Goal: Complete application form: Complete application form

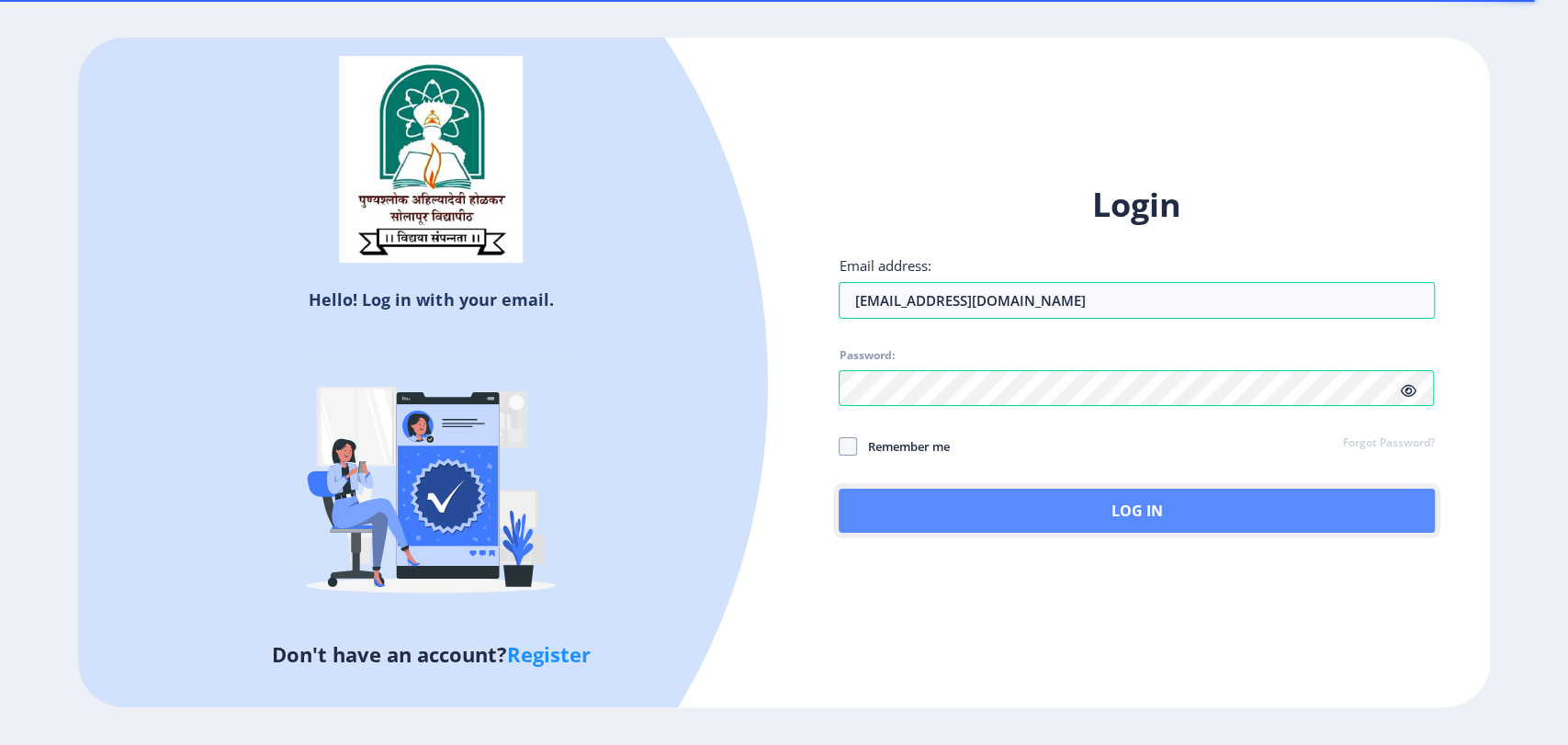
click at [1095, 503] on button "Log In" at bounding box center [1136, 511] width 596 height 44
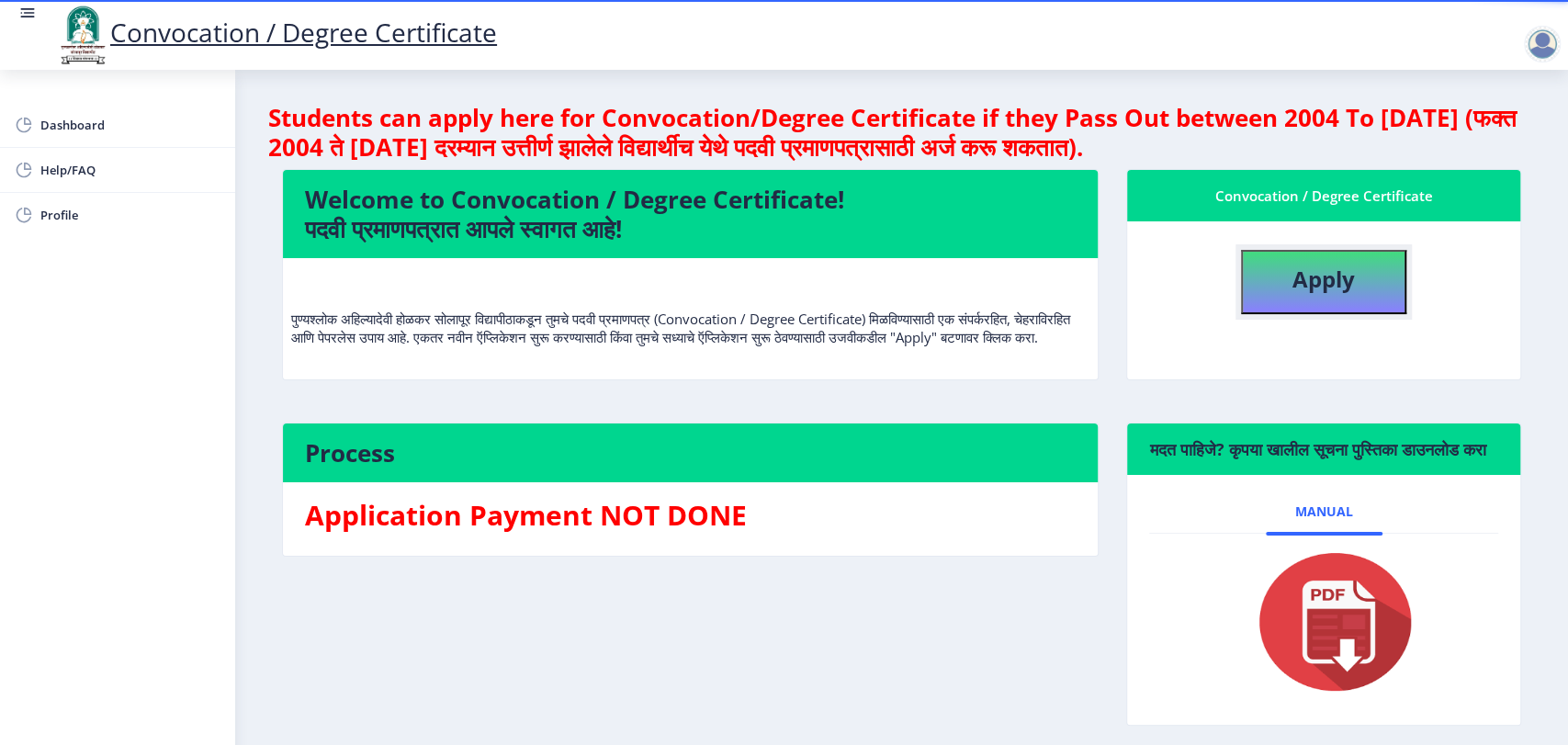
click at [1306, 283] on b "Apply" at bounding box center [1324, 278] width 63 height 30
select select
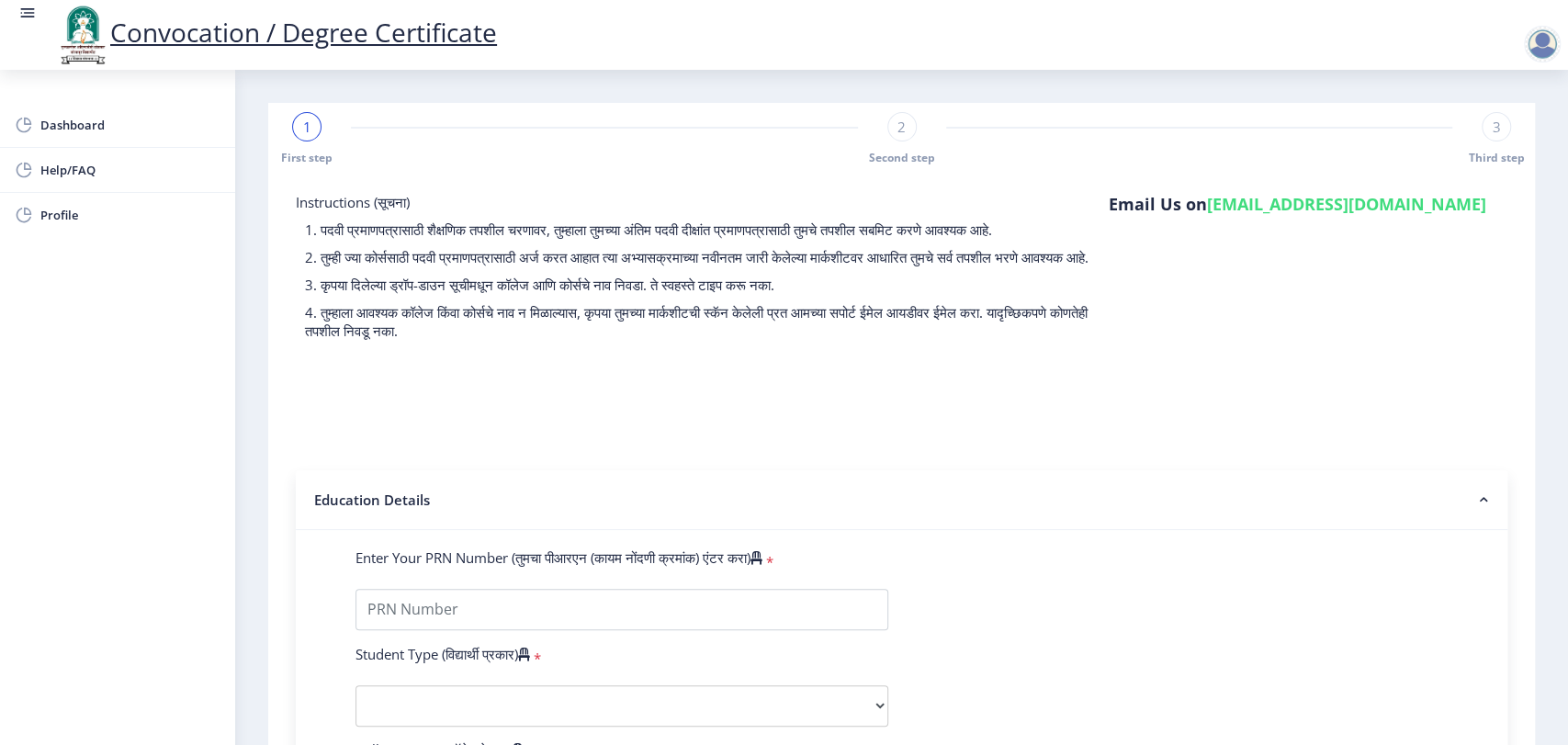
type input "43567890"
select select "Regular"
select select "2023"
select select
select select "Grade A"
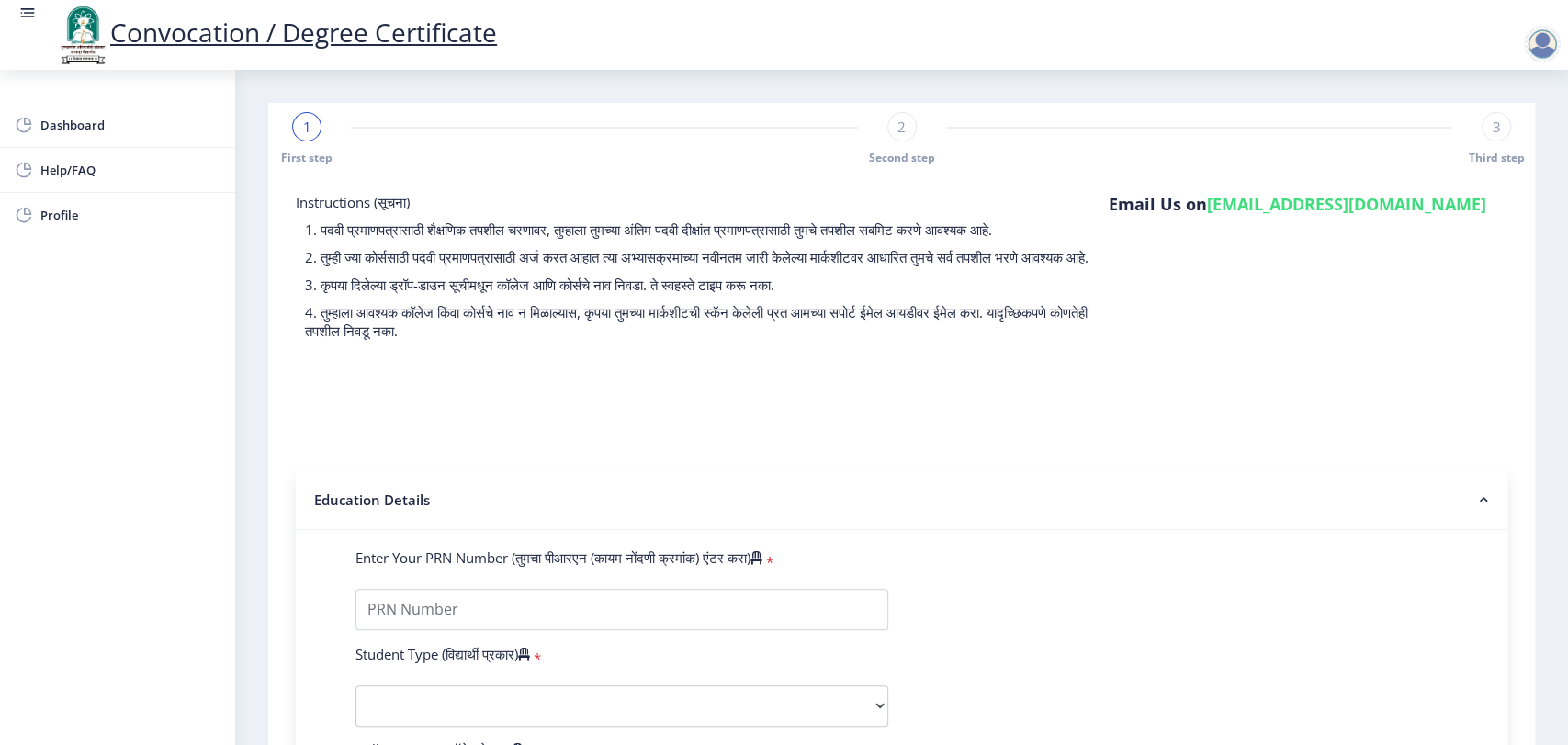
type input "2345678"
type input "test"
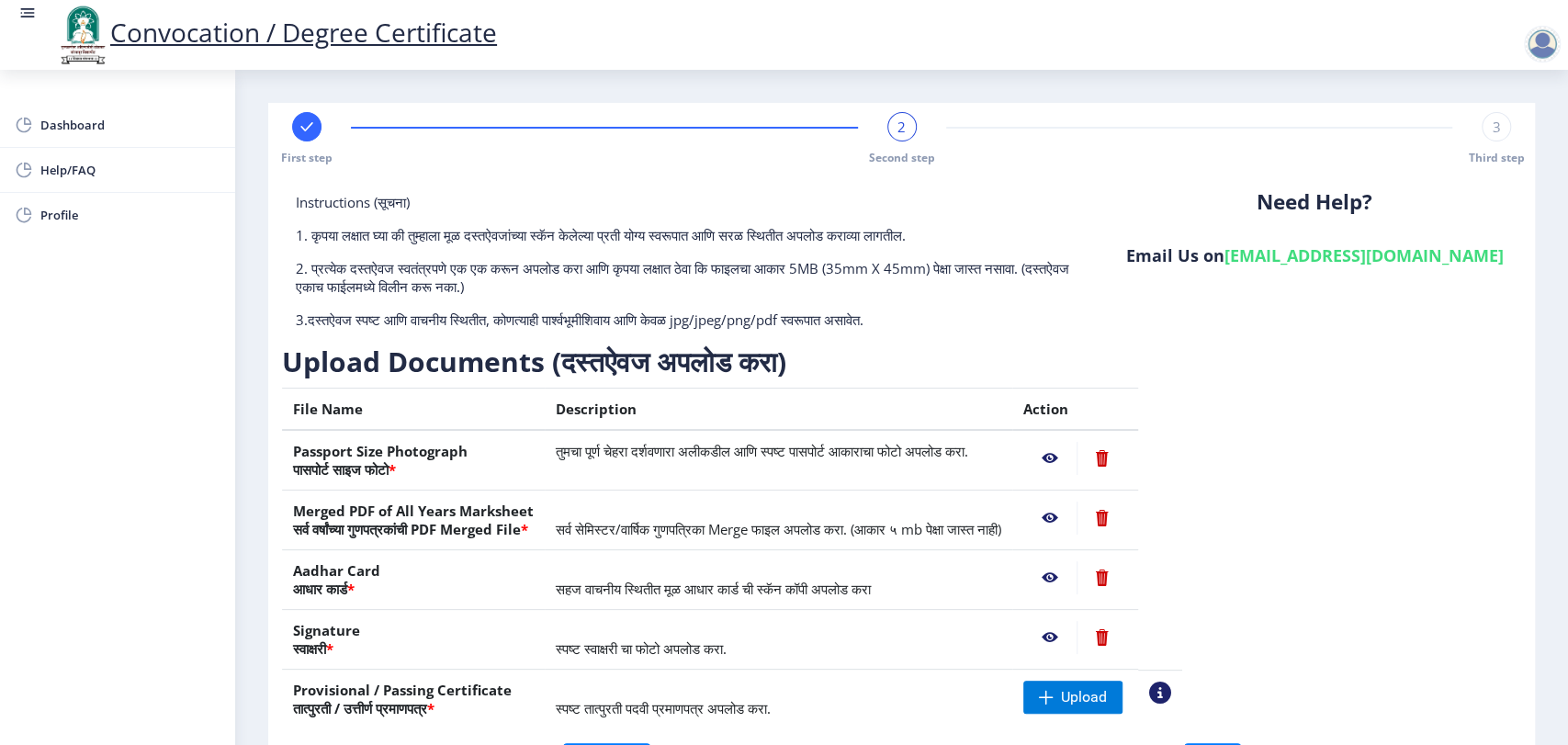
click at [310, 126] on rect at bounding box center [307, 127] width 18 height 18
select select "Regular"
select select "2023"
select select "Grade A"
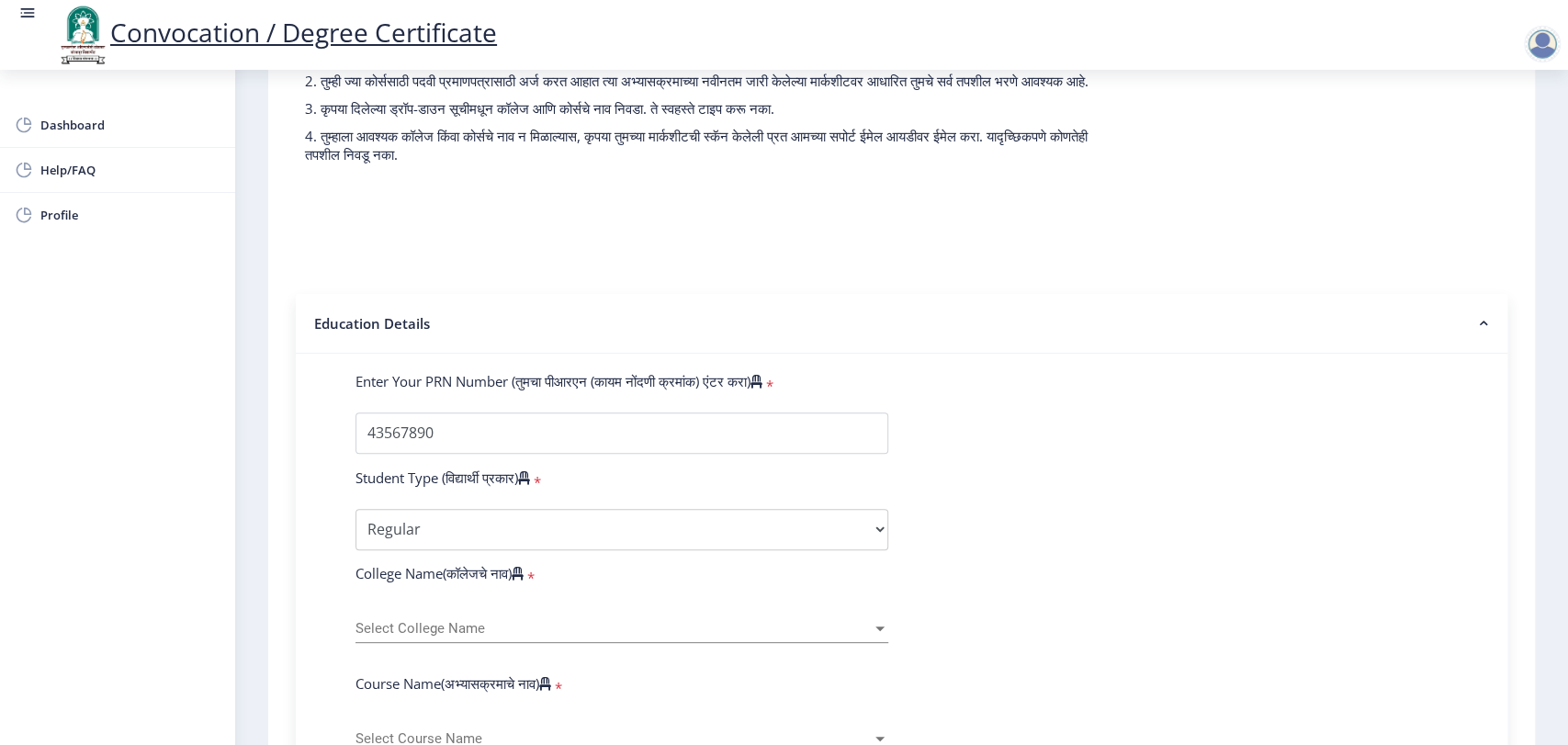
scroll to position [306, 0]
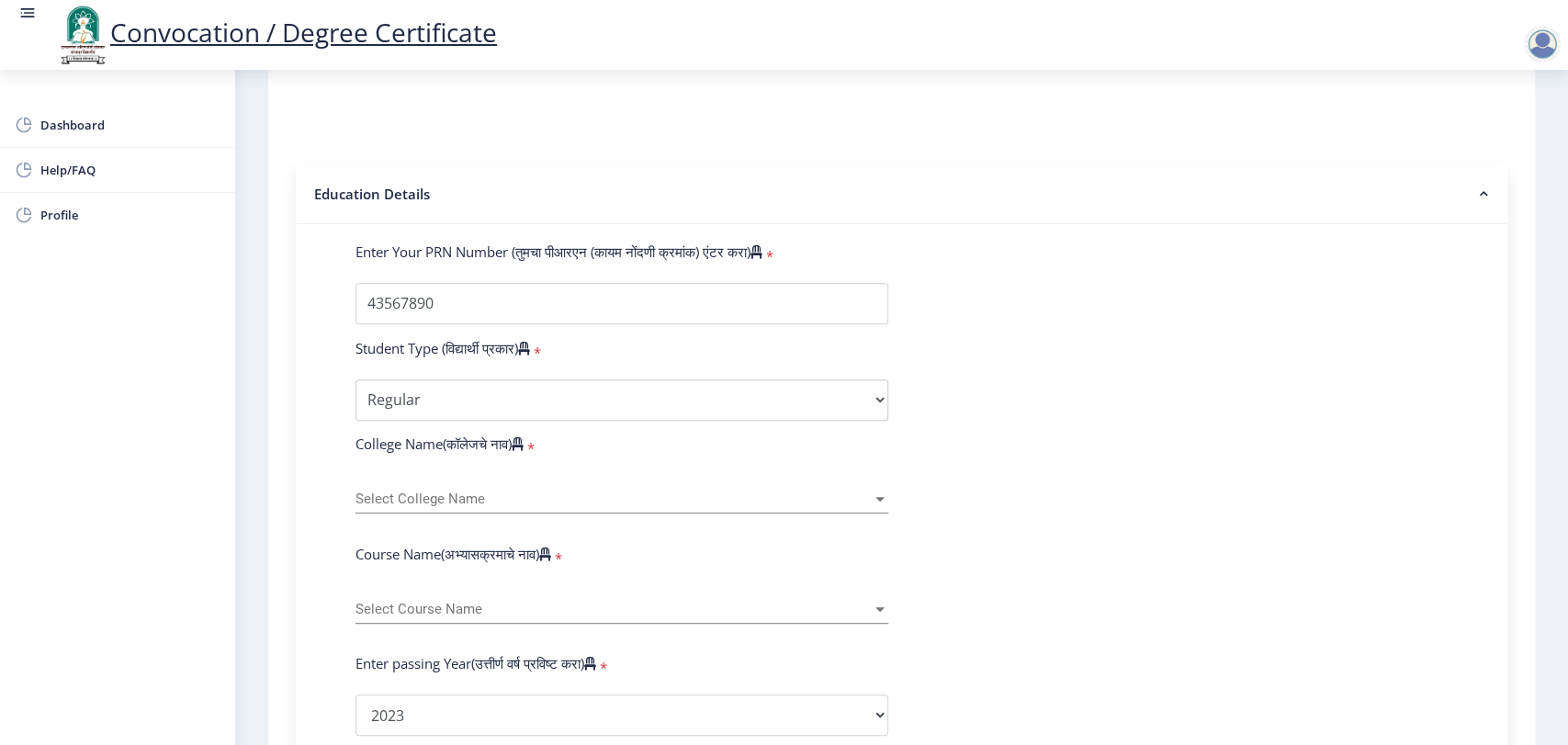
click at [583, 507] on span "Select College Name" at bounding box center [613, 499] width 517 height 16
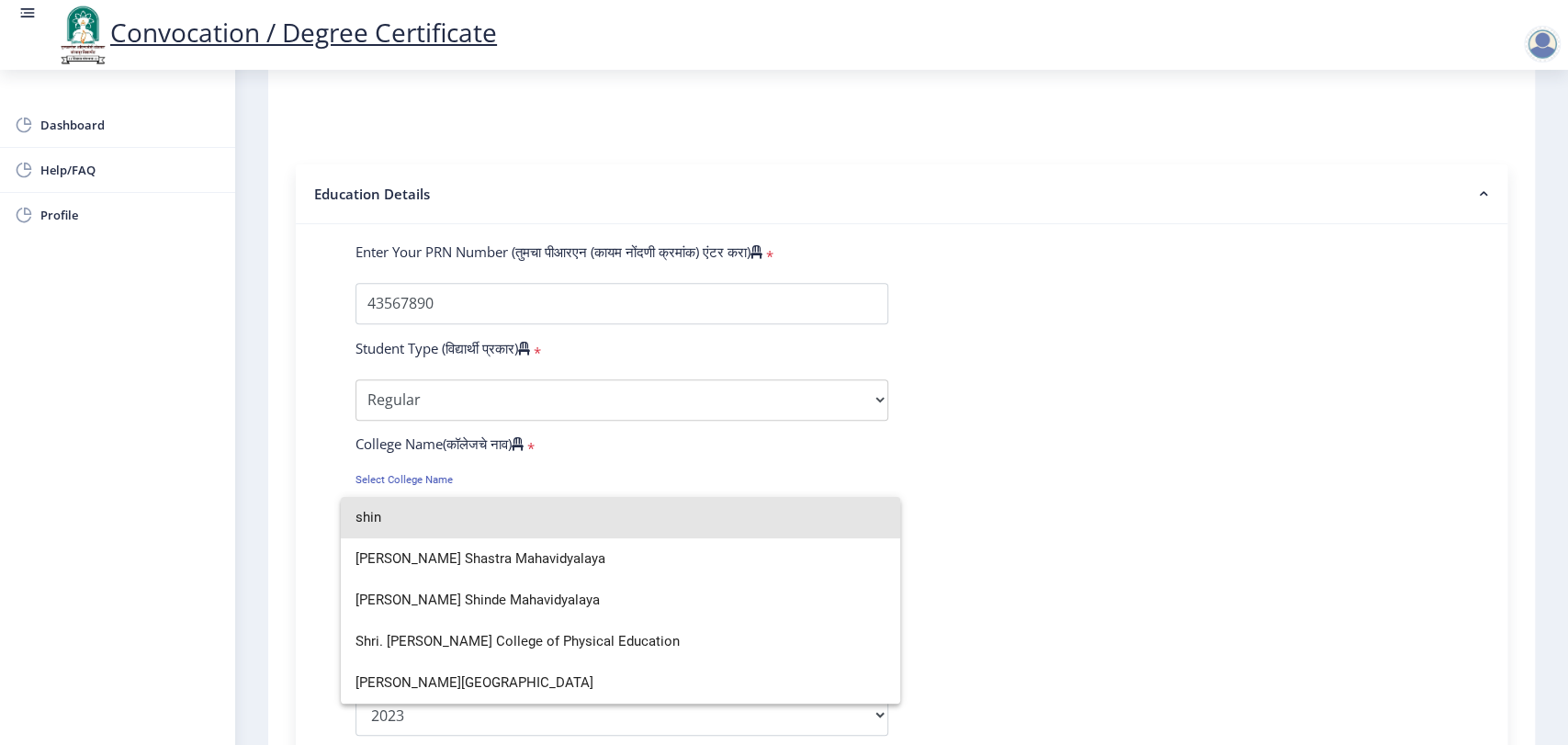
drag, startPoint x: 455, startPoint y: 511, endPoint x: 286, endPoint y: 473, distance: 173.2
click at [286, 473] on div "[PERSON_NAME] Shikshan Shastra Mahavidyalaya [PERSON_NAME] Shinde Mahavidyalaya…" at bounding box center [784, 372] width 1568 height 745
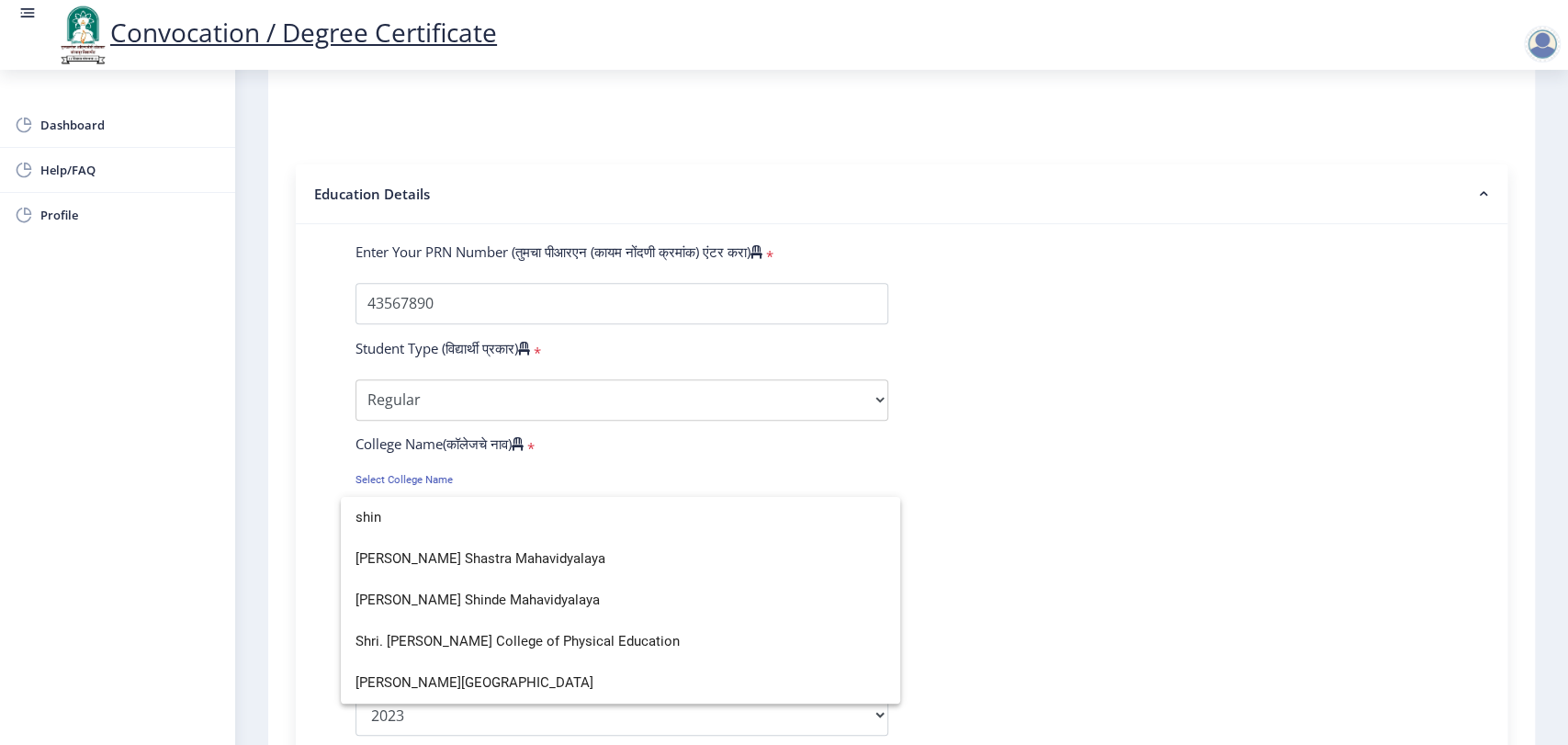
paste input "Sinhgad"
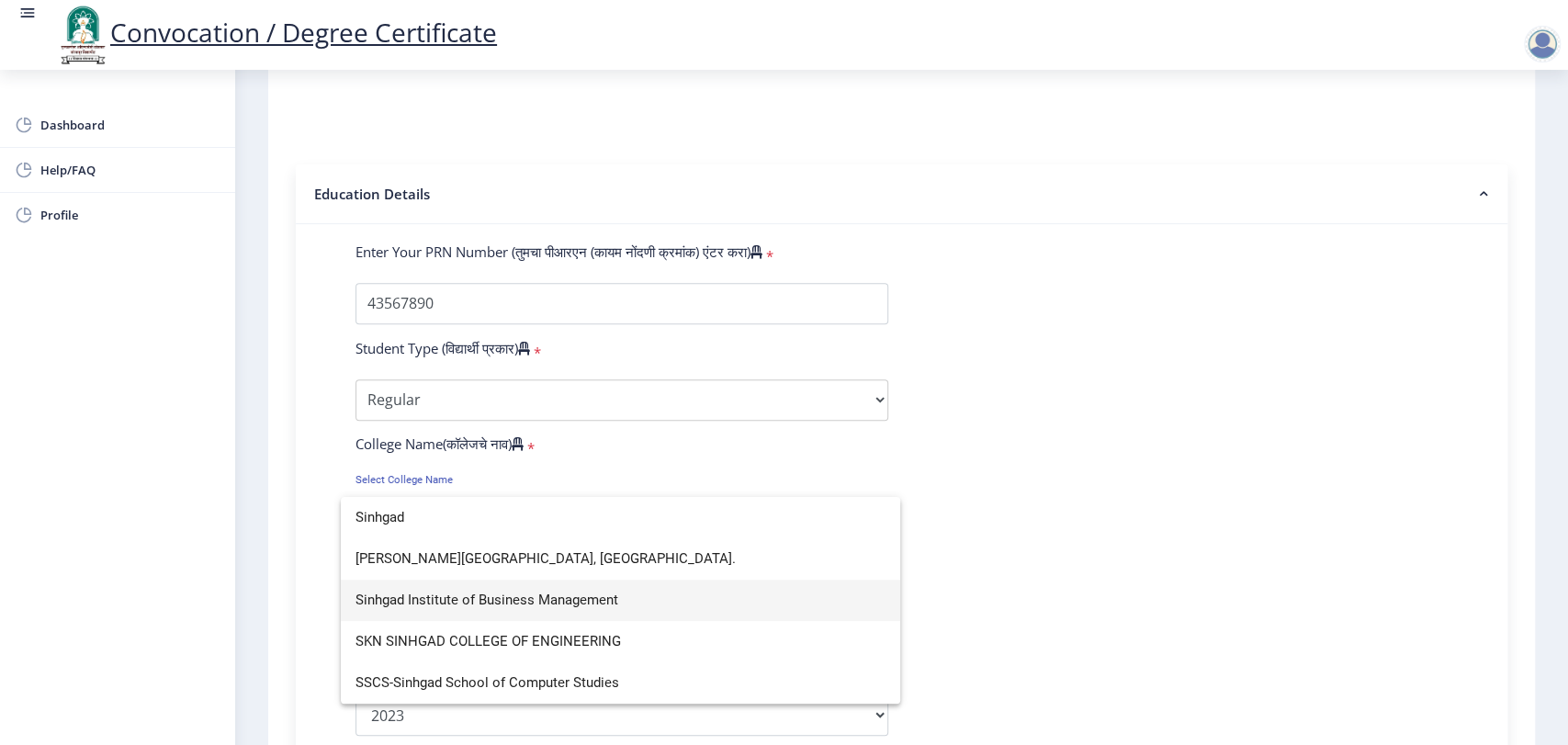
type input "Sinhgad"
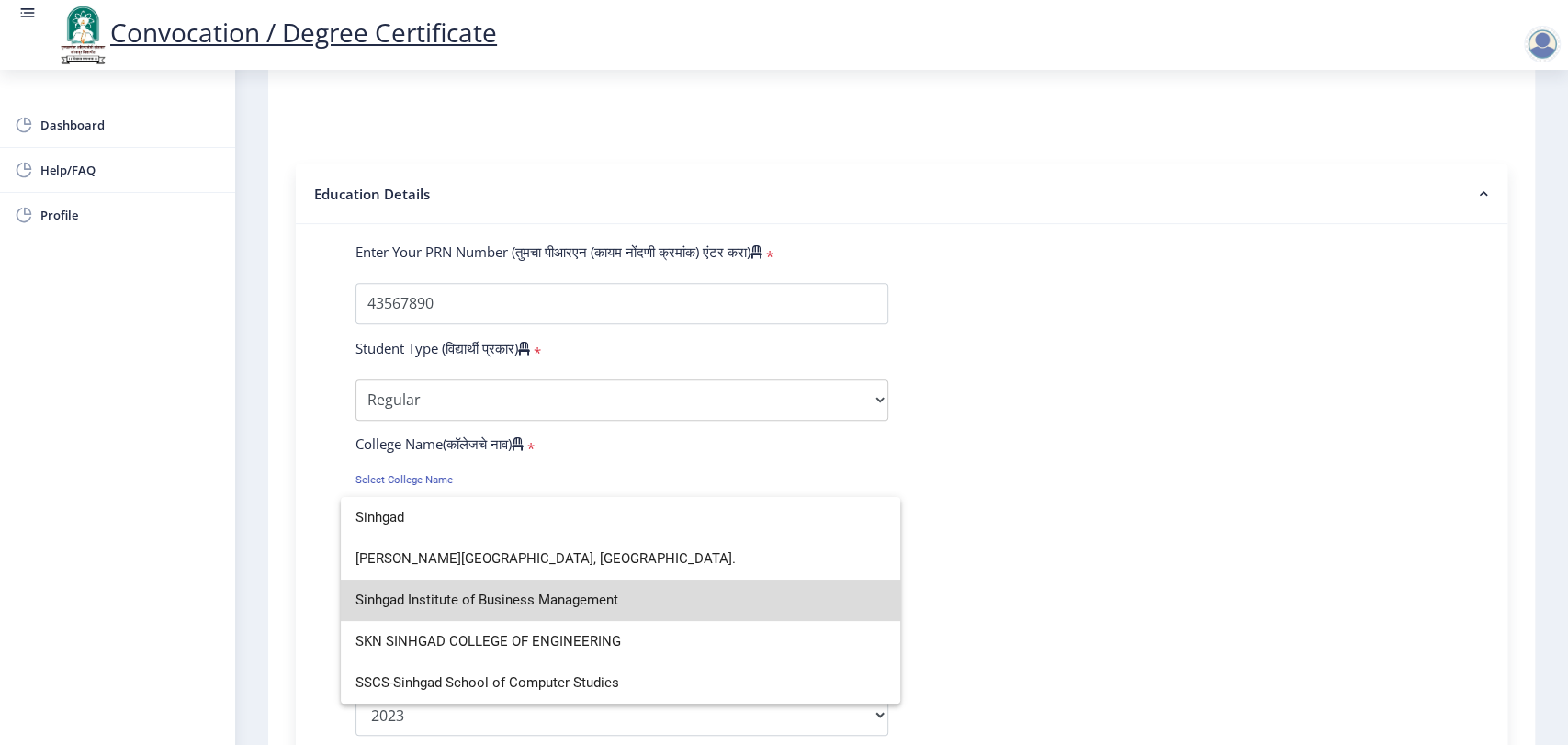
click at [614, 597] on span "Sinhgad Institute of Business Management" at bounding box center [621, 600] width 530 height 41
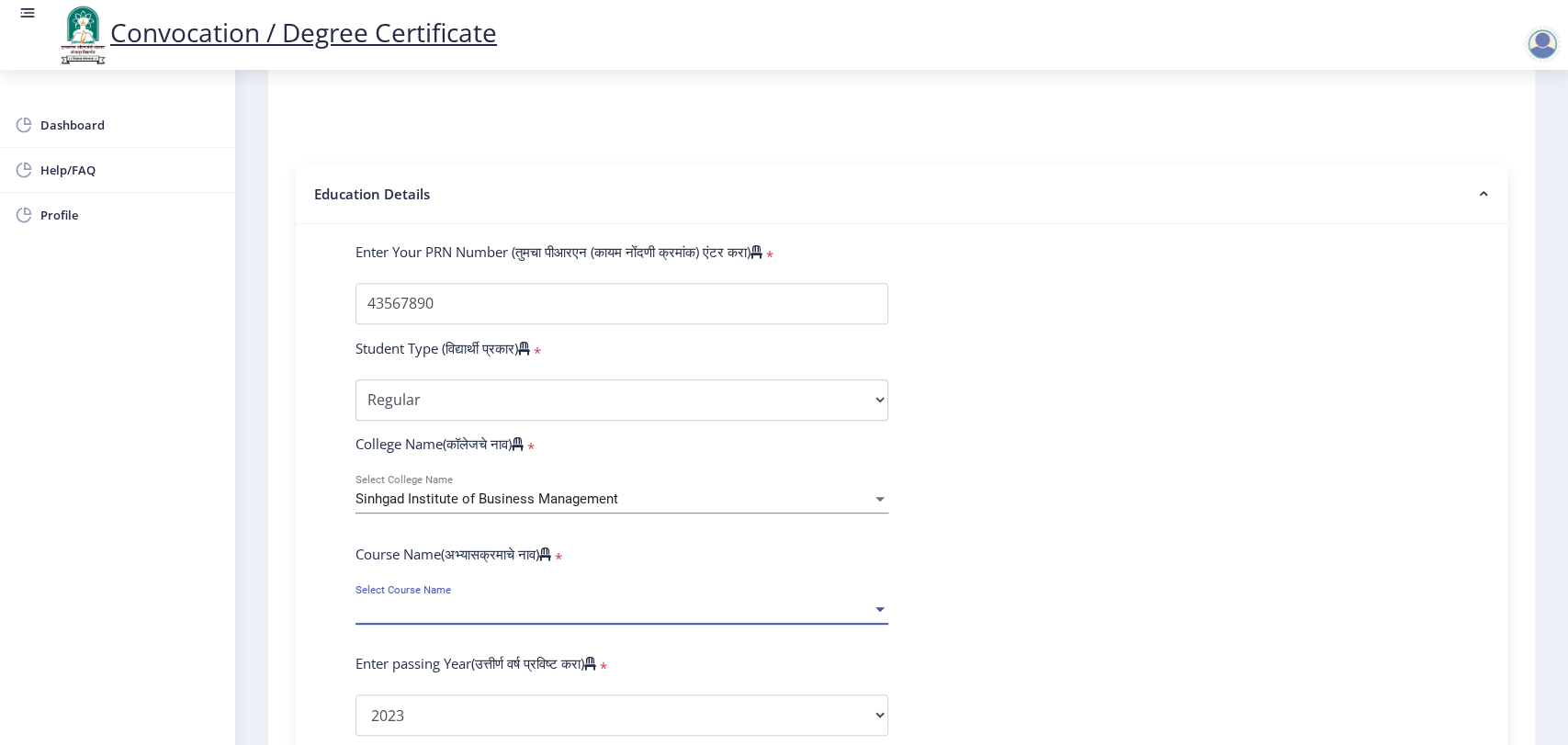
click at [605, 617] on span "Select Course Name" at bounding box center [613, 610] width 517 height 16
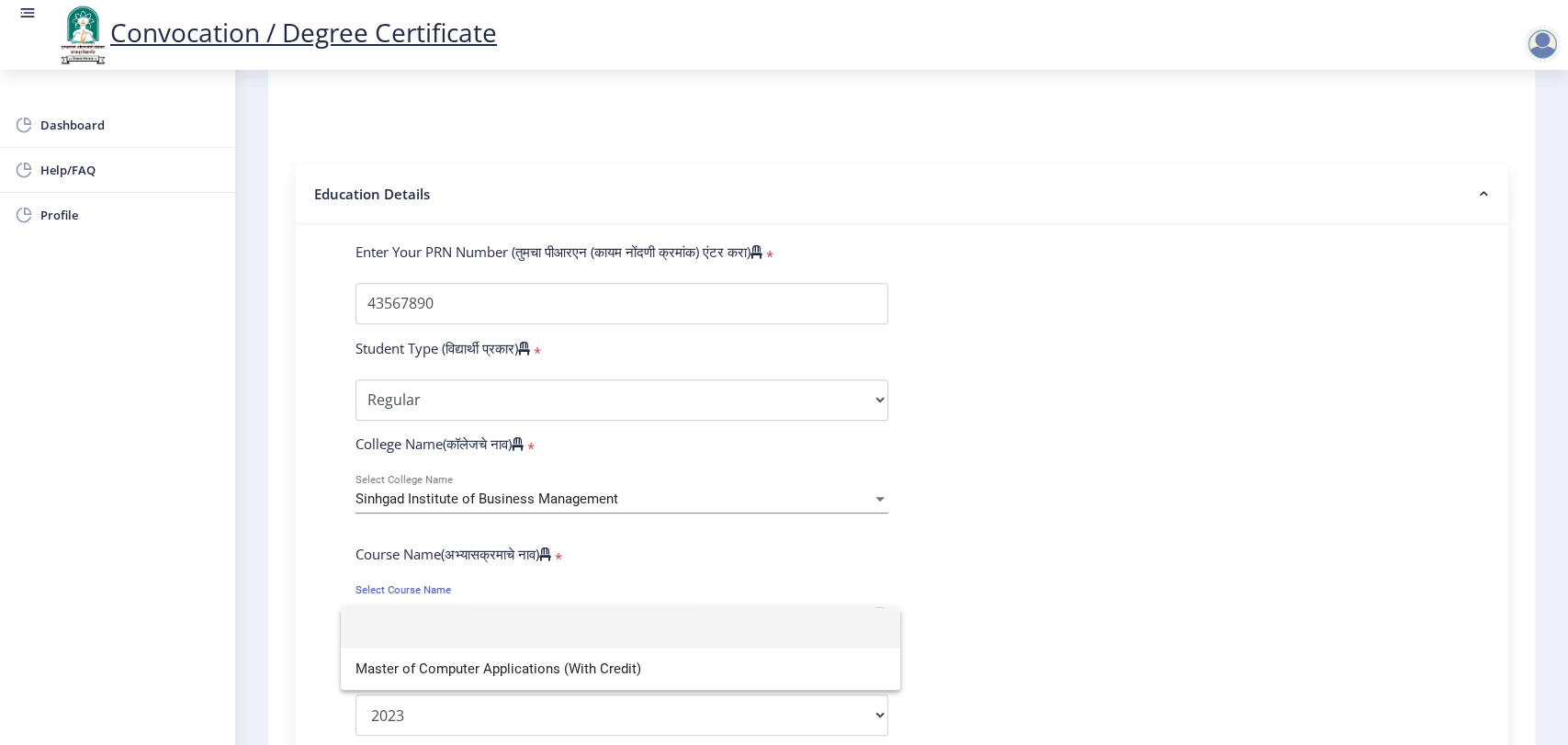
drag, startPoint x: 357, startPoint y: 515, endPoint x: 441, endPoint y: 516, distance: 84.0
click at [441, 516] on div at bounding box center [784, 372] width 1568 height 745
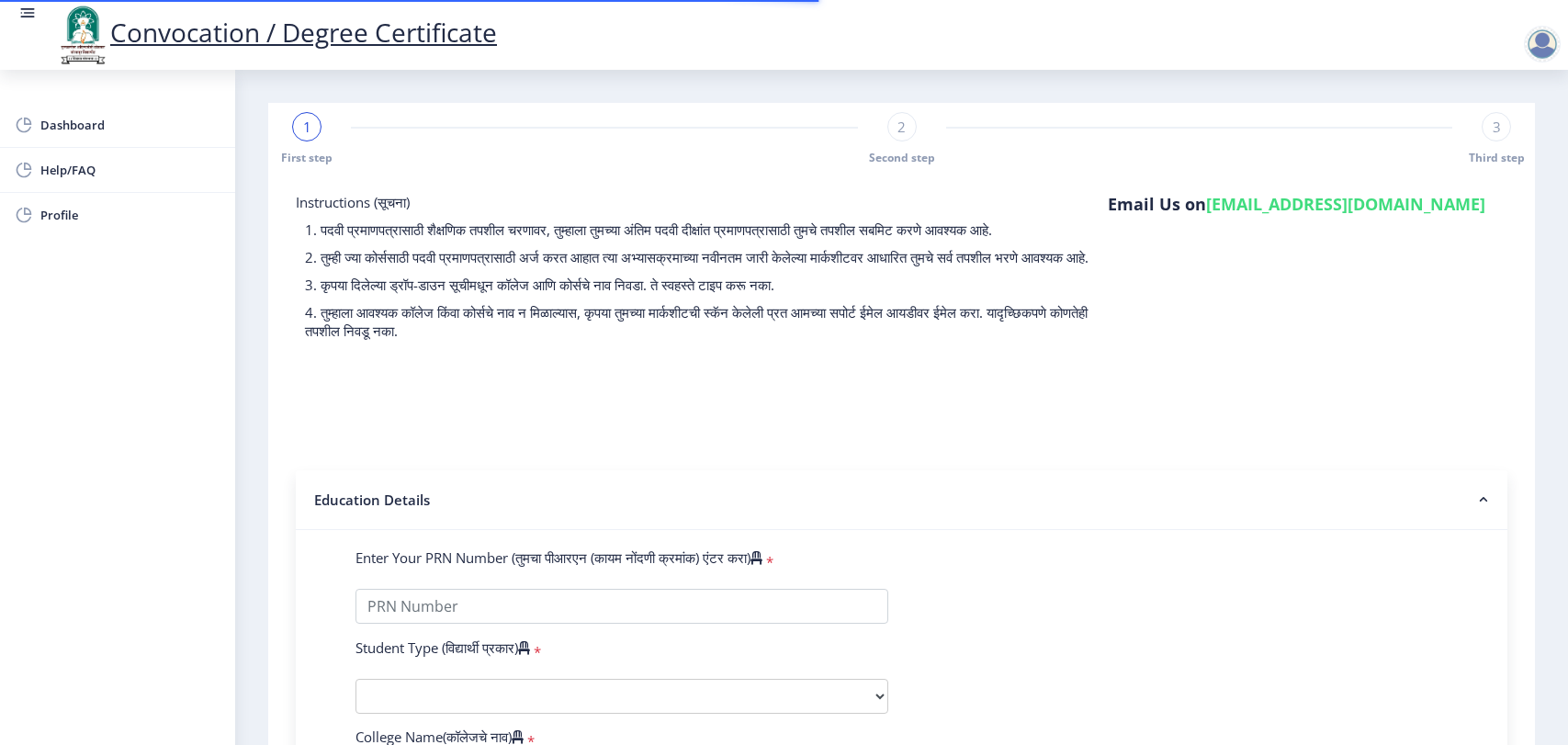
select select
type input "43567890"
select select "Regular"
select select "2023"
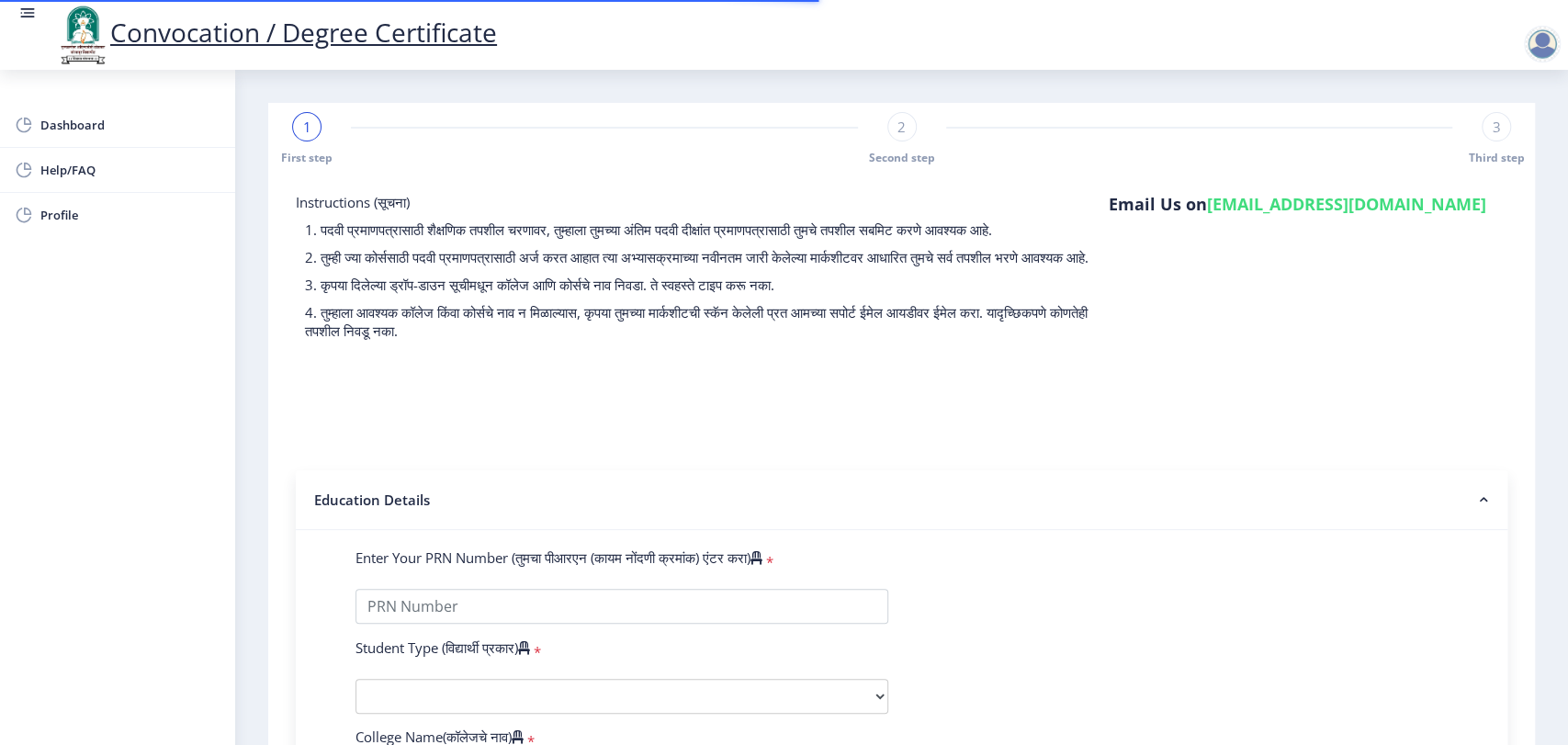
select select
select select "Grade A"
type input "2345678"
type input "test"
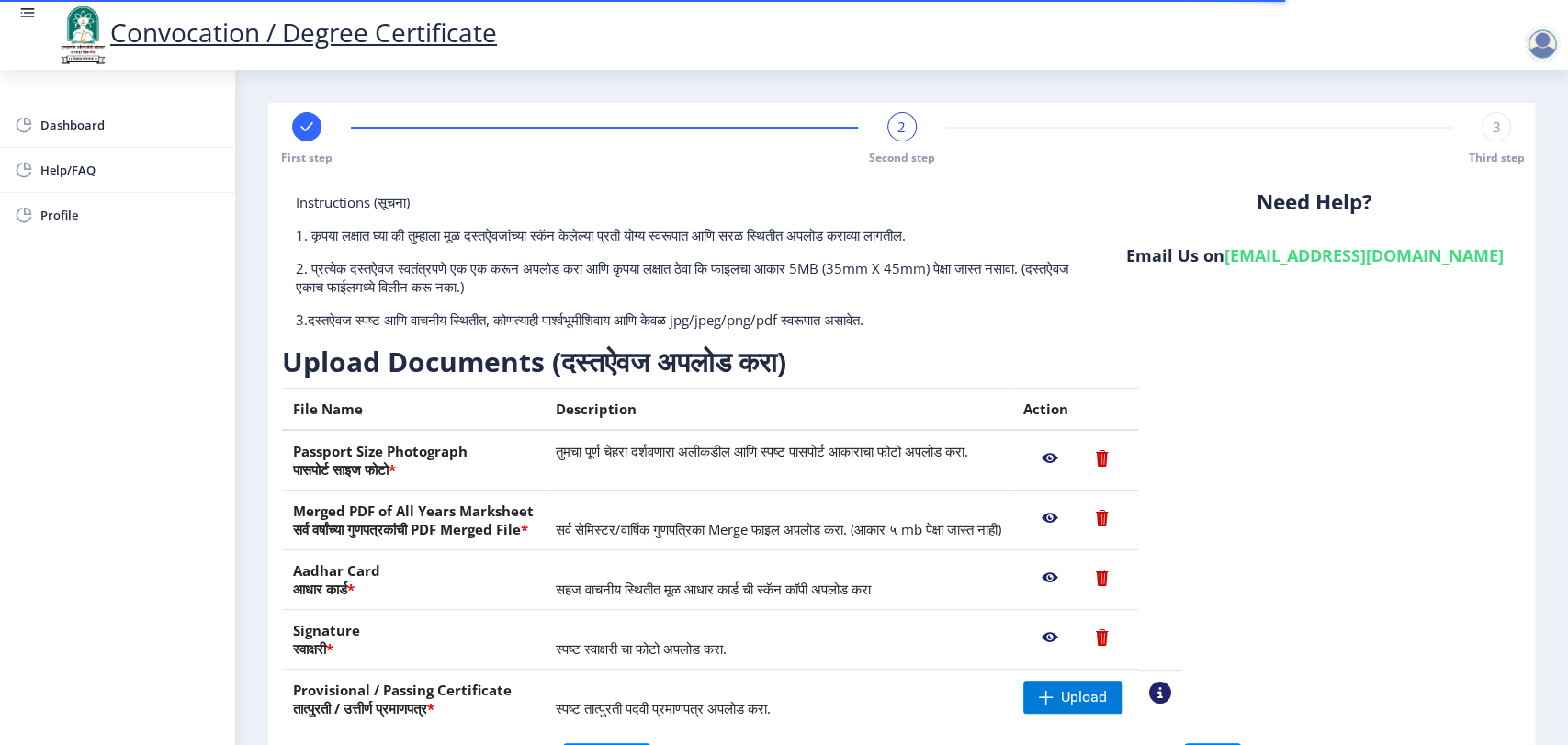
click at [308, 136] on div at bounding box center [307, 127] width 29 height 29
select select "Regular"
select select "2023"
select select "Grade A"
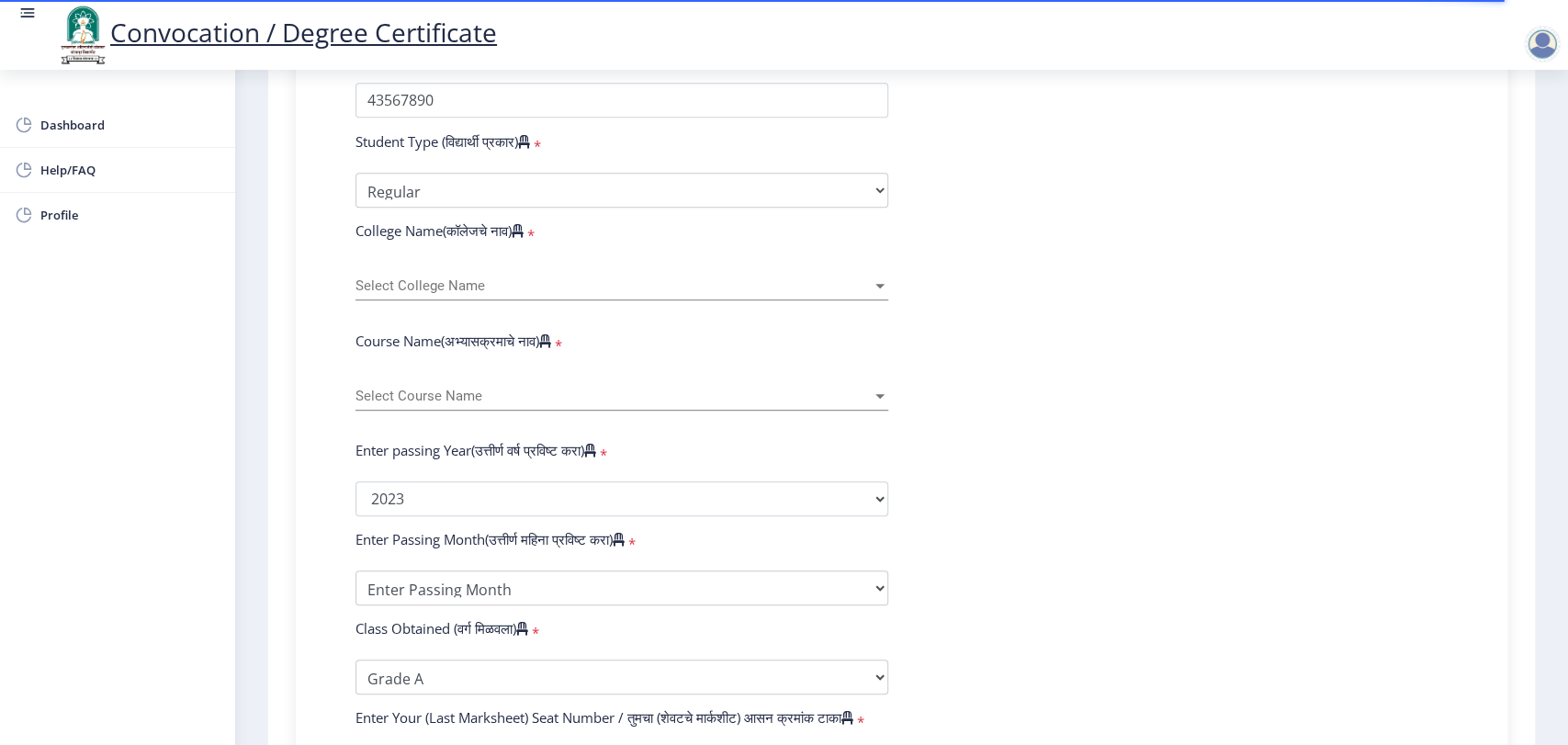
scroll to position [510, 0]
click at [519, 290] on span "Select College Name" at bounding box center [613, 282] width 517 height 16
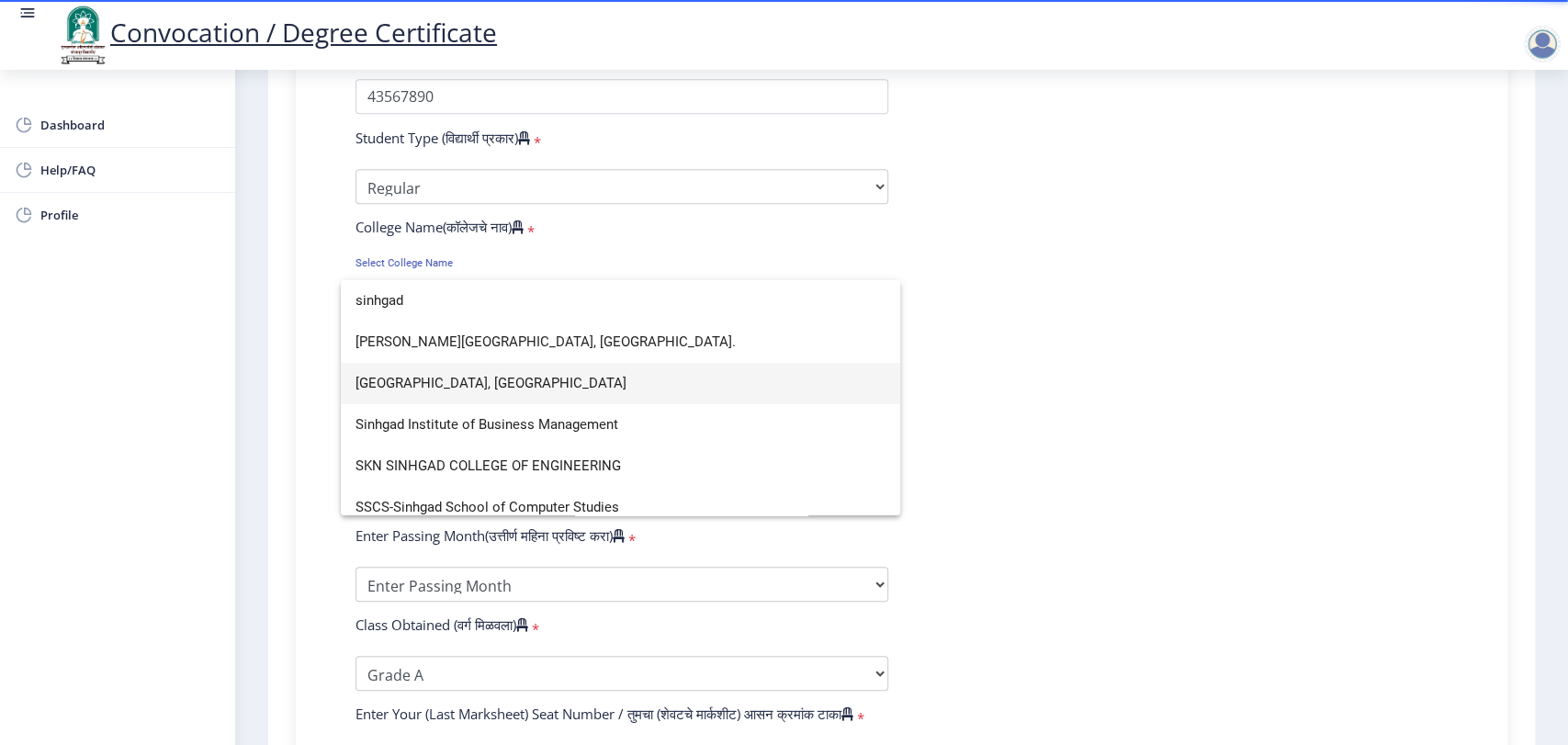
scroll to position [12, 0]
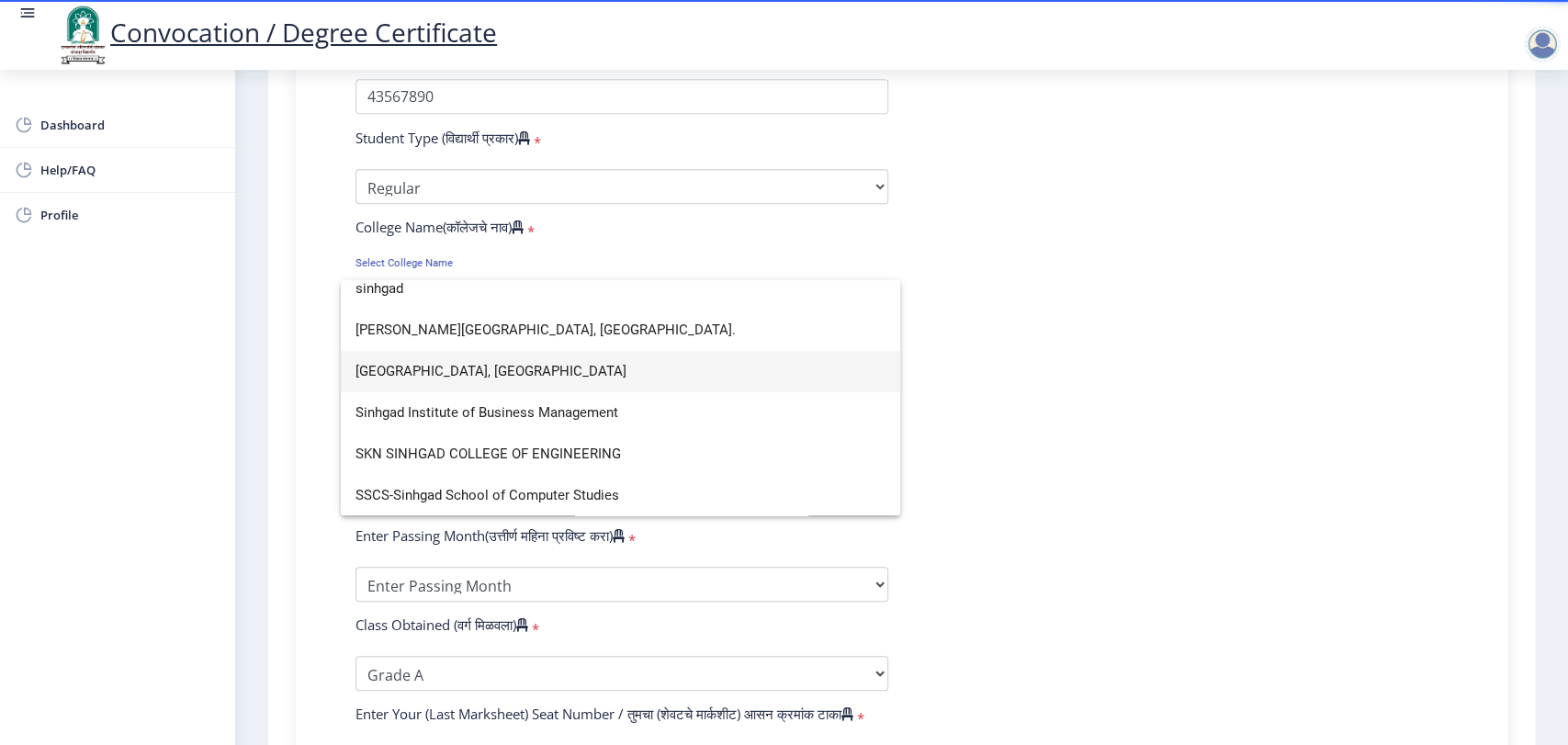
type input "sinhgad"
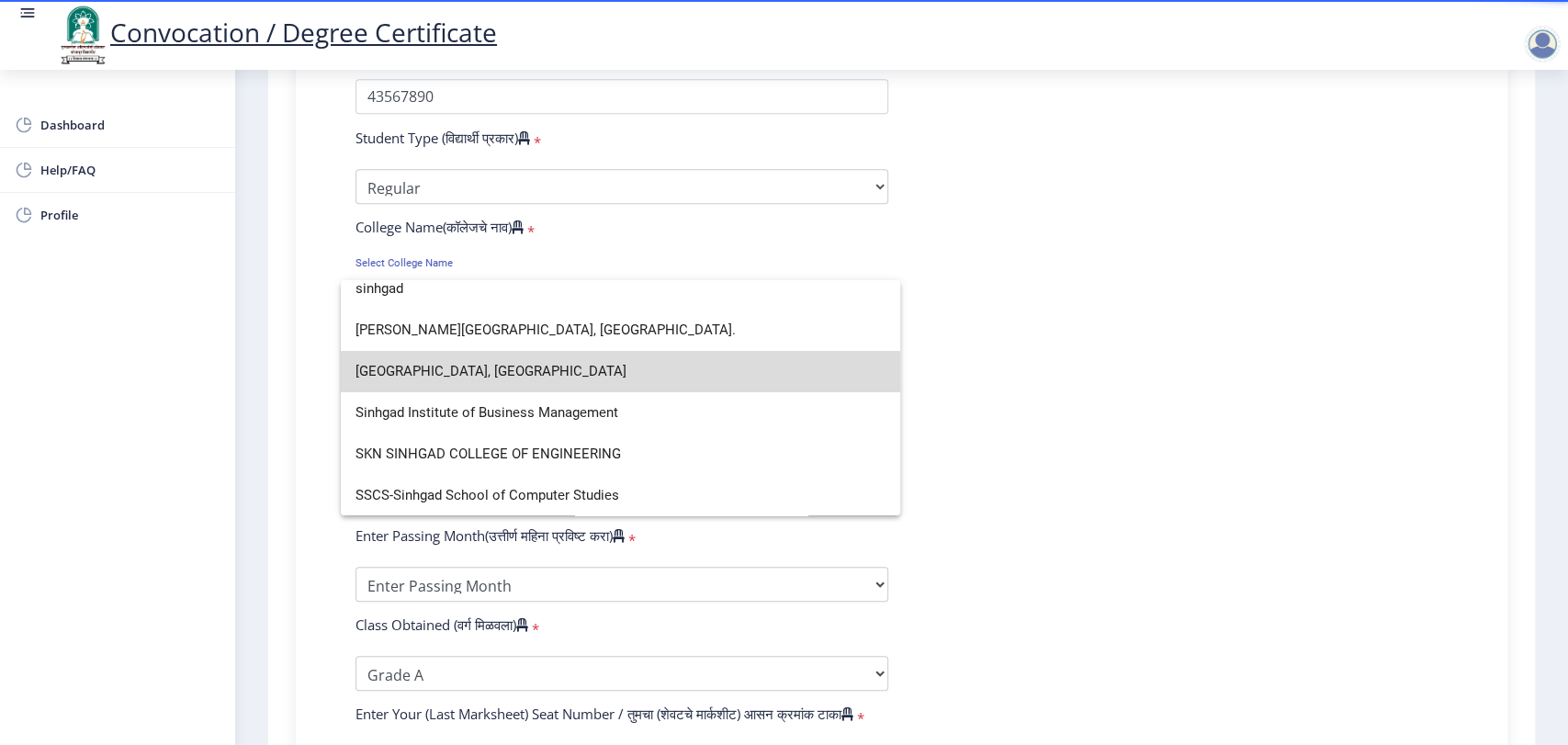
click at [661, 373] on span "Sinhgad Business School, Kegaon" at bounding box center [621, 371] width 530 height 41
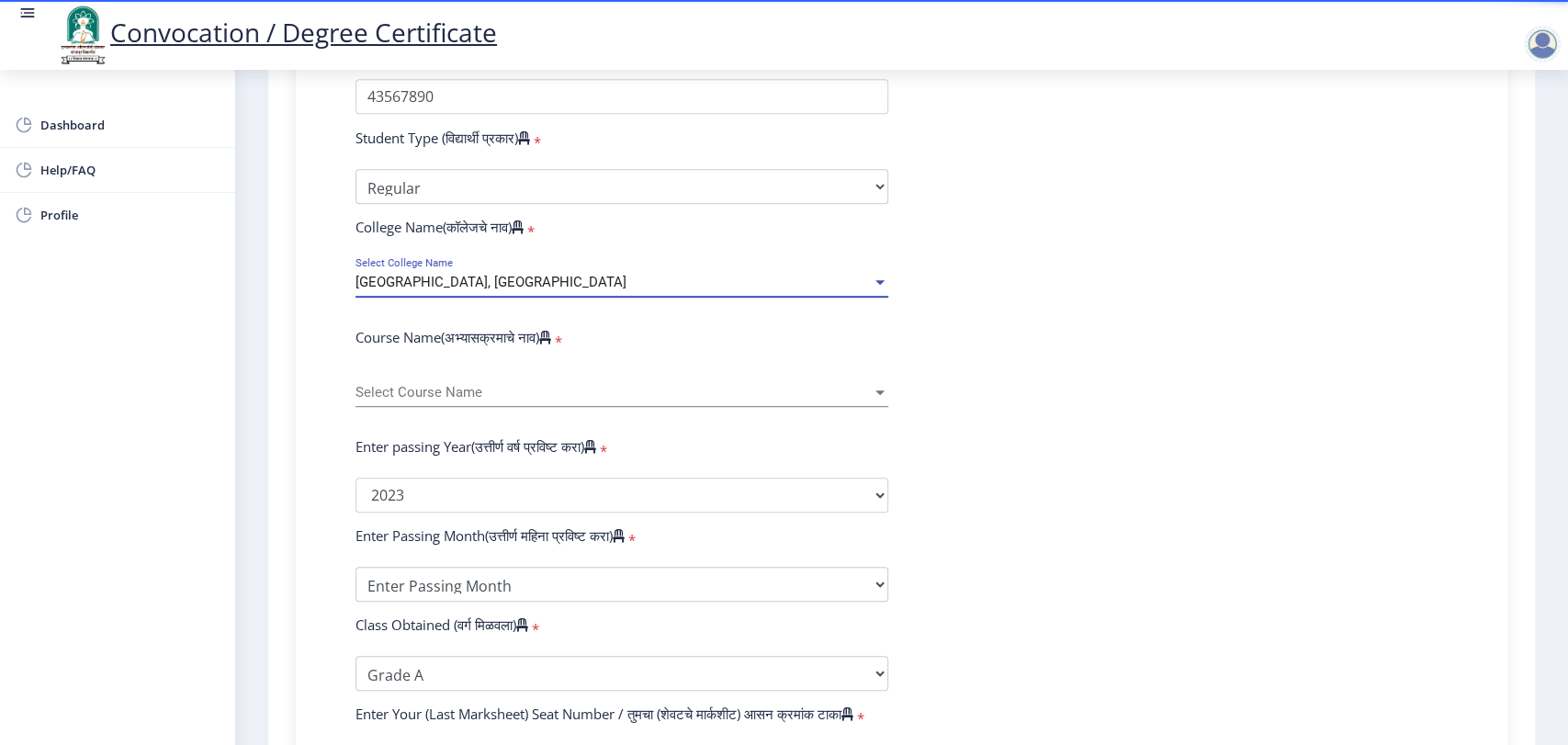
click at [633, 401] on span "Select Course Name" at bounding box center [613, 392] width 517 height 16
